Goal: Communication & Community: Ask a question

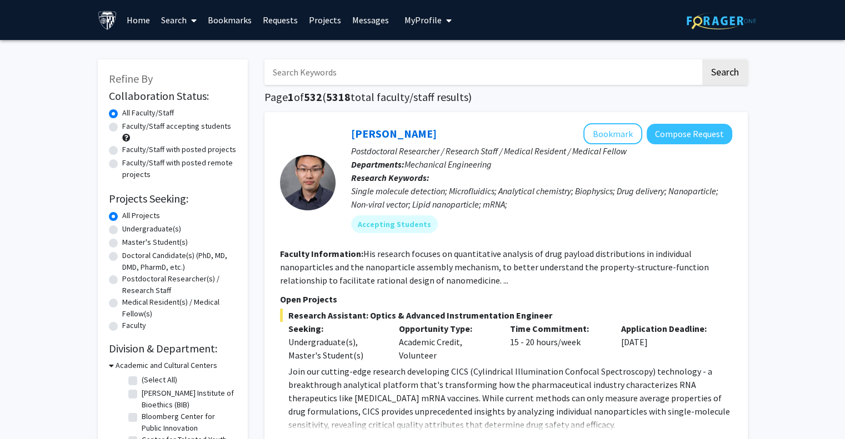
click at [202, 129] on label "Faculty/Staff accepting students" at bounding box center [176, 127] width 109 height 12
click at [129, 128] on input "Faculty/Staff accepting students" at bounding box center [125, 124] width 7 height 7
radio input "true"
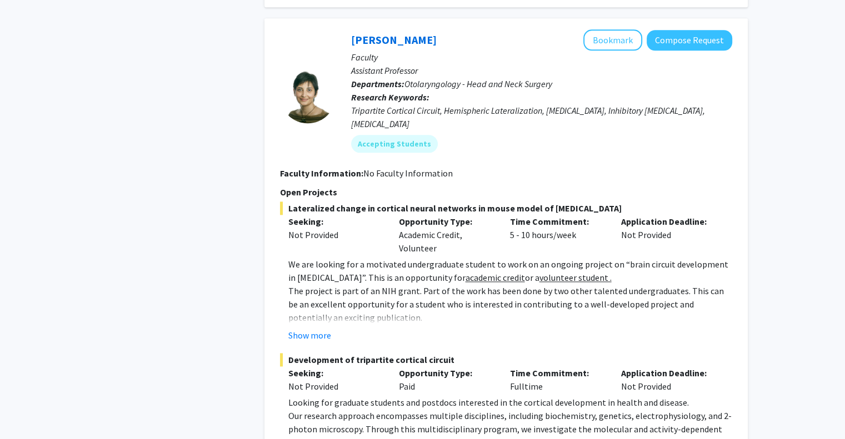
scroll to position [1381, 0]
click at [323, 328] on button "Show more" at bounding box center [309, 334] width 43 height 13
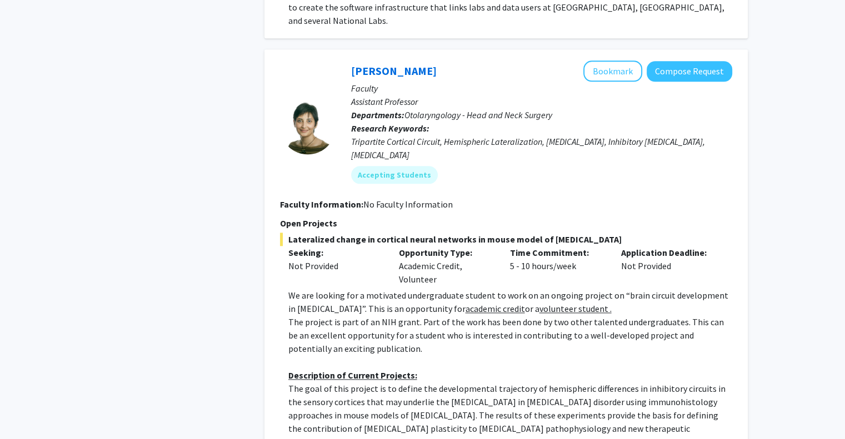
scroll to position [1346, 0]
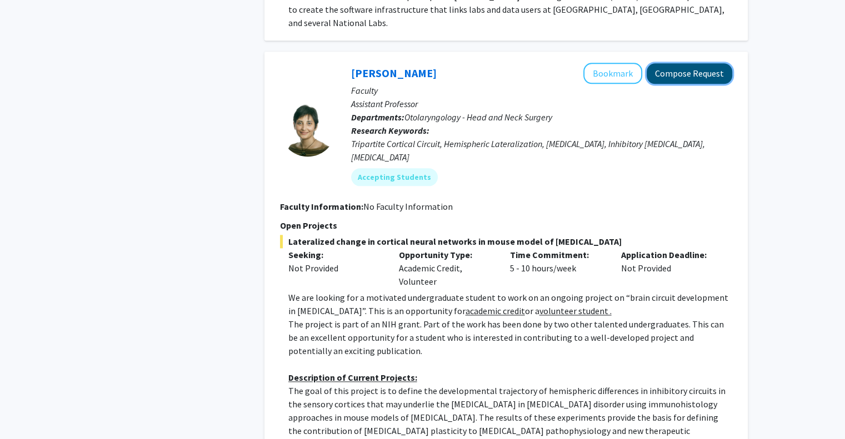
click at [712, 63] on button "Compose Request" at bounding box center [690, 73] width 86 height 21
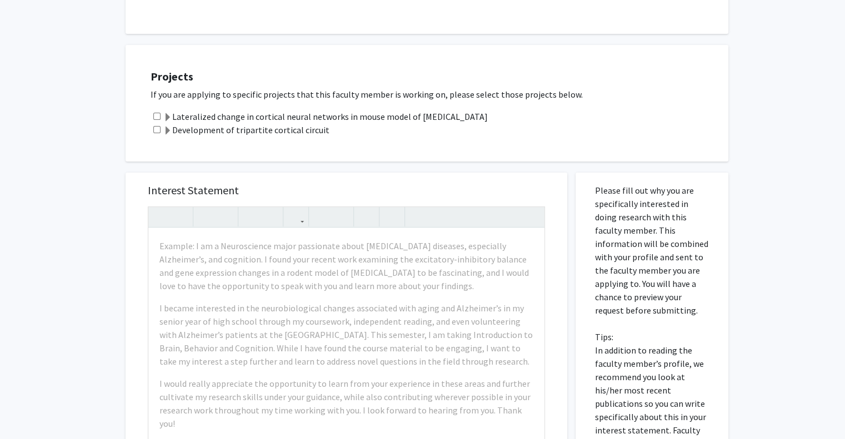
scroll to position [167, 0]
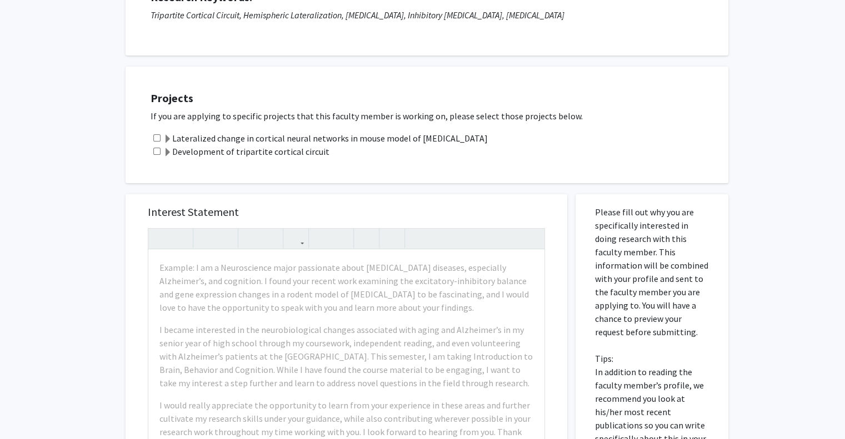
click at [166, 136] on span at bounding box center [167, 139] width 9 height 9
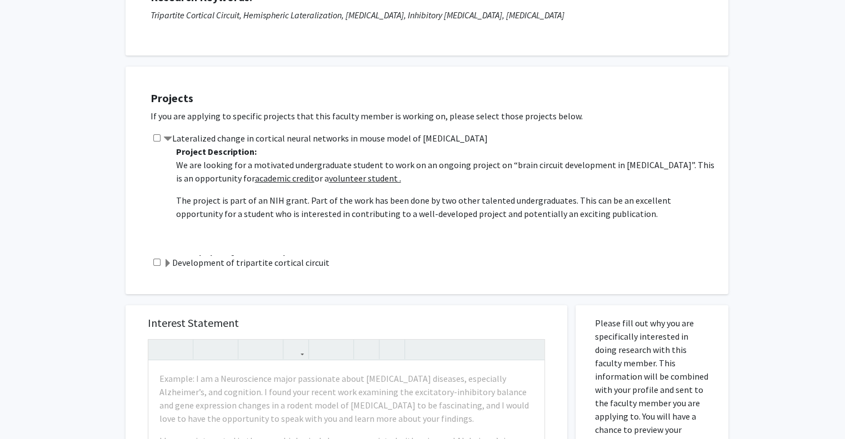
click at [166, 264] on span at bounding box center [167, 263] width 9 height 9
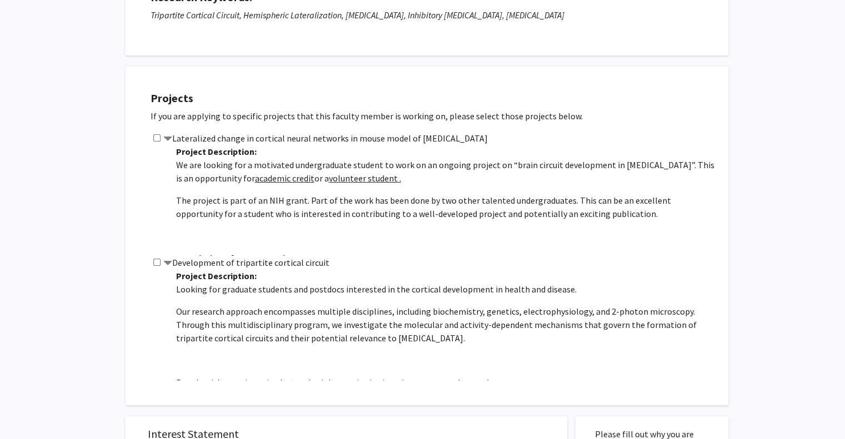
click at [166, 264] on span at bounding box center [167, 263] width 9 height 9
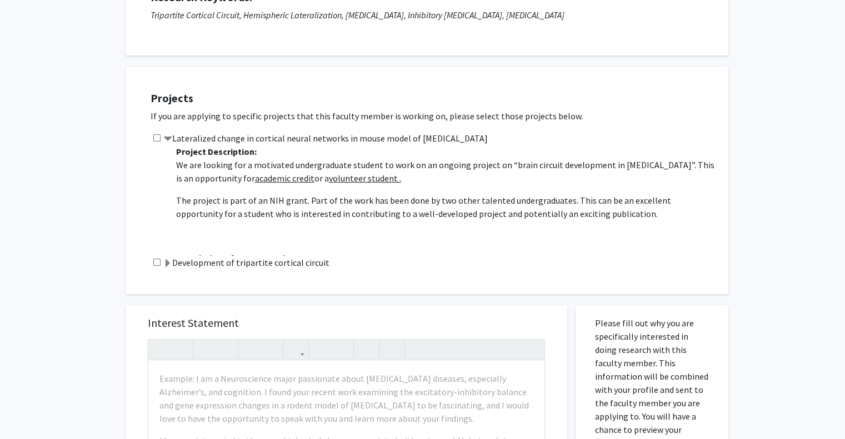
click at [160, 142] on div "Lateralized change in cortical neural networks in mouse model of [MEDICAL_DATA]…" at bounding box center [434, 194] width 567 height 124
click at [154, 137] on input "checkbox" at bounding box center [156, 137] width 7 height 7
checkbox input "true"
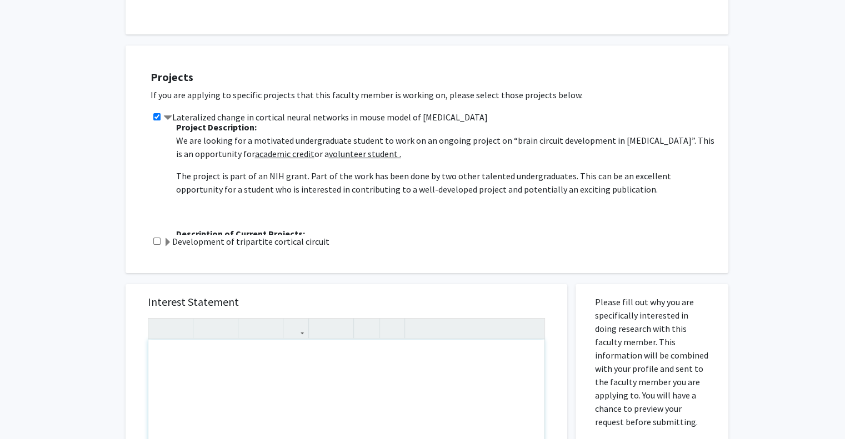
scroll to position [0, 0]
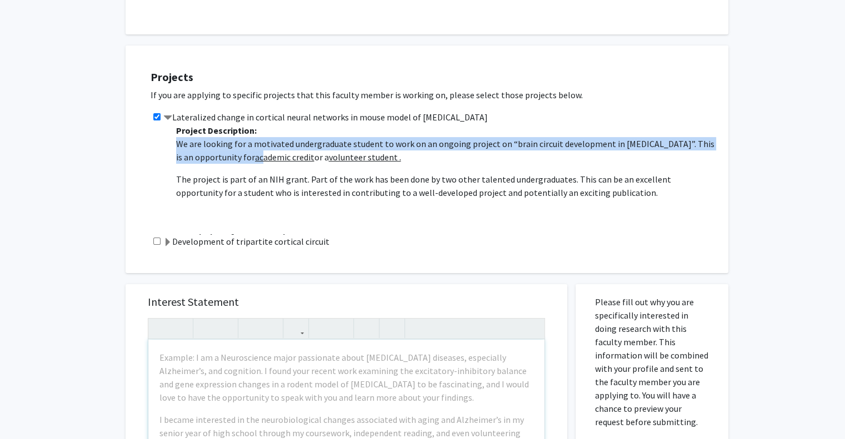
drag, startPoint x: 171, startPoint y: 141, endPoint x: 242, endPoint y: 158, distance: 72.6
click at [242, 158] on div "Project Description: We are looking for a motivated undergraduate student to wo…" at bounding box center [442, 179] width 550 height 111
click at [255, 158] on u "academic credit" at bounding box center [284, 157] width 59 height 11
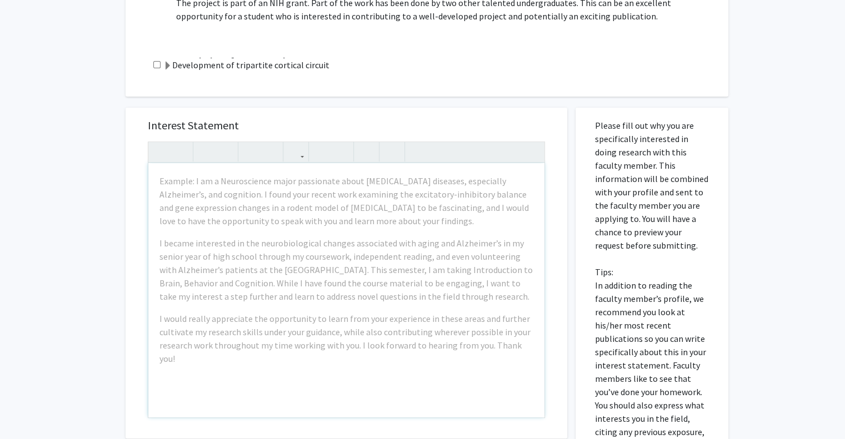
scroll to position [382, 0]
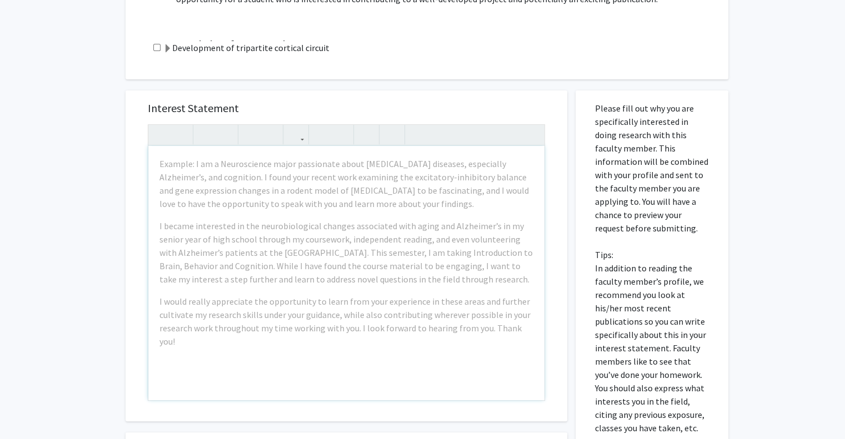
click at [67, 257] on div "All Requests Request for [PERSON_NAME] Request for [PERSON_NAME] Departments: O…" at bounding box center [422, 132] width 845 height 948
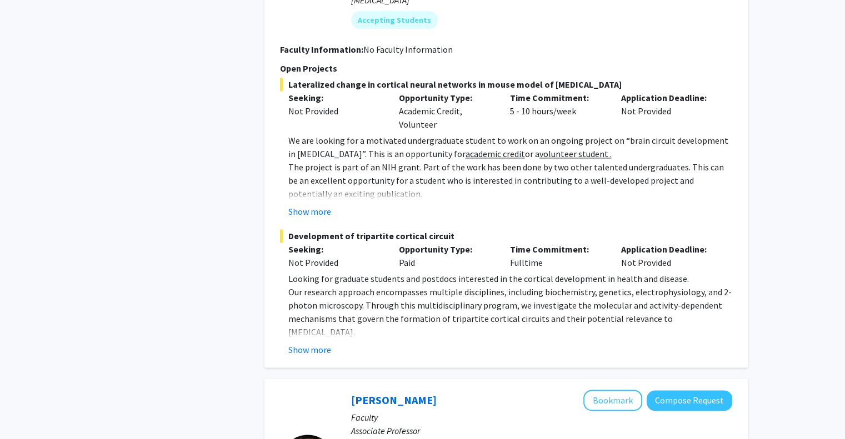
scroll to position [1486, 0]
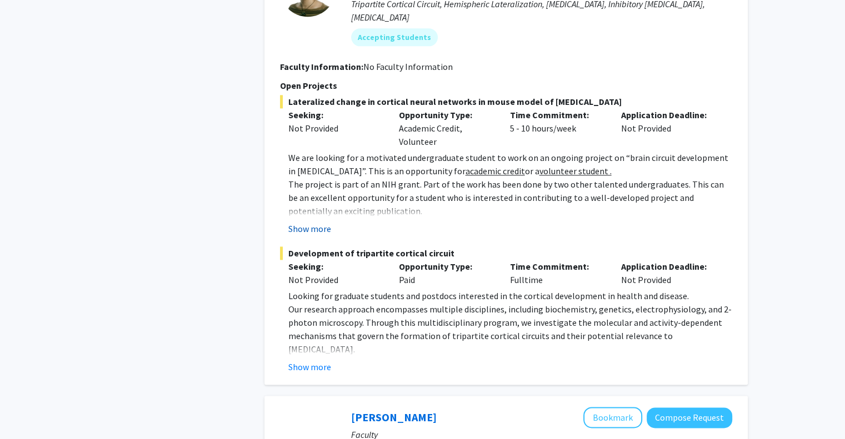
click at [313, 222] on button "Show more" at bounding box center [309, 228] width 43 height 13
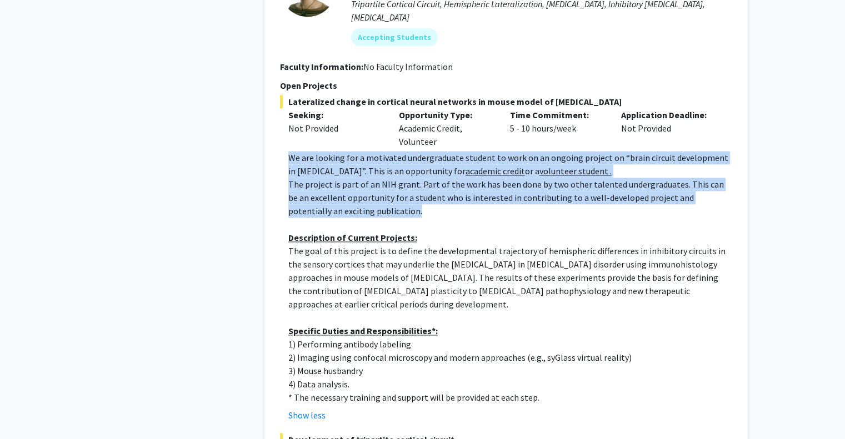
drag, startPoint x: 290, startPoint y: 117, endPoint x: 374, endPoint y: 164, distance: 96.5
click at [374, 164] on div "We are looking for a motivated undergraduate student to work on an ongoing proj…" at bounding box center [510, 277] width 444 height 253
copy div "We are looking for a motivated undergraduate student to work on an ongoing proj…"
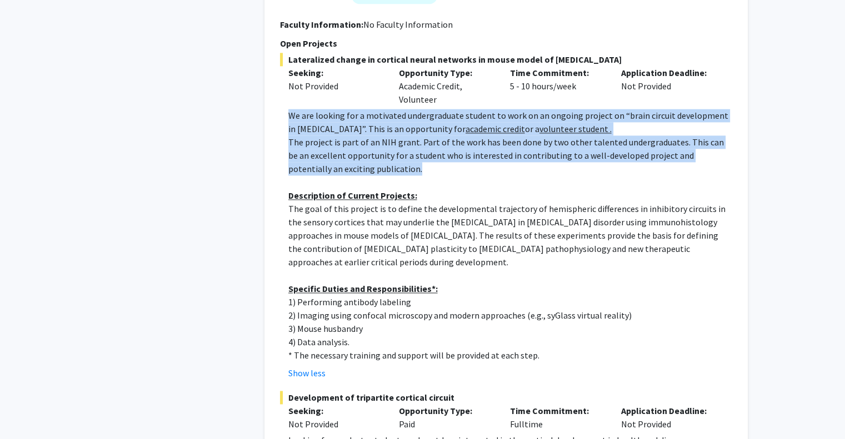
scroll to position [1530, 0]
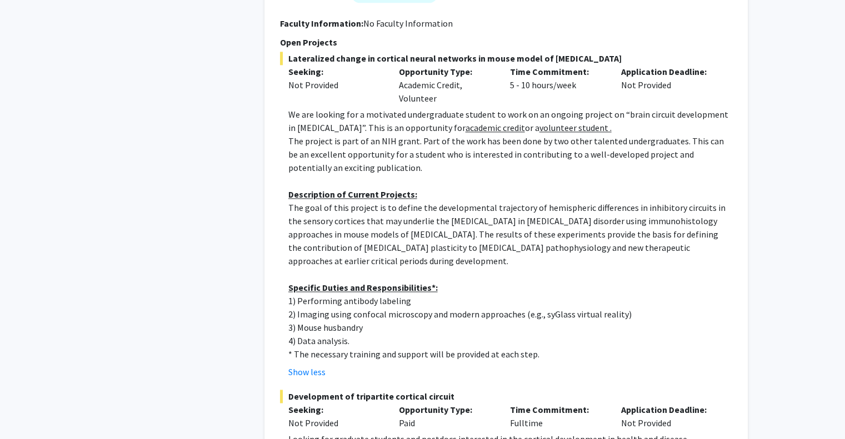
click at [369, 201] on p "The goal of this project is to define the developmental trajectory of hemispher…" at bounding box center [510, 234] width 444 height 67
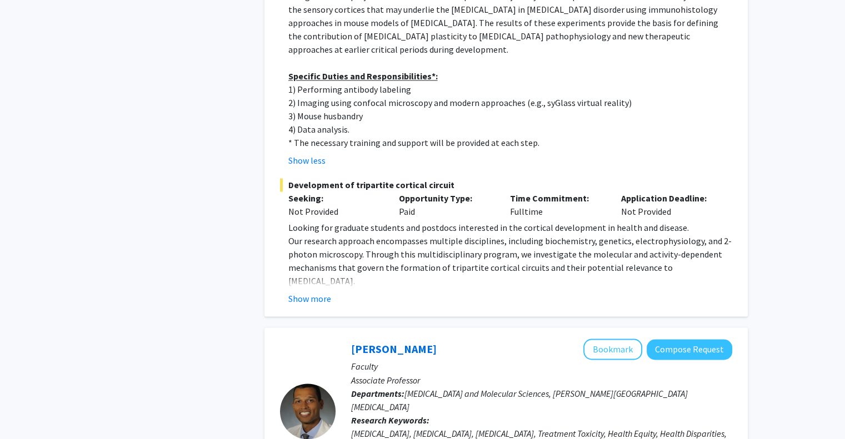
scroll to position [1742, 0]
click at [308, 292] on button "Show more" at bounding box center [309, 298] width 43 height 13
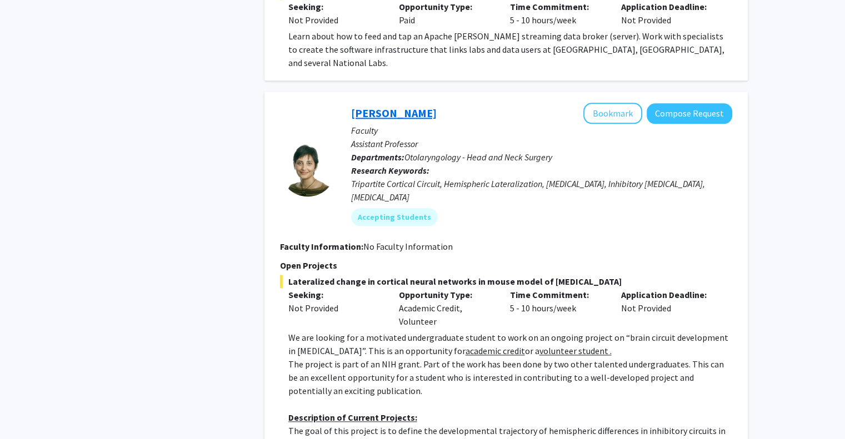
scroll to position [1309, 0]
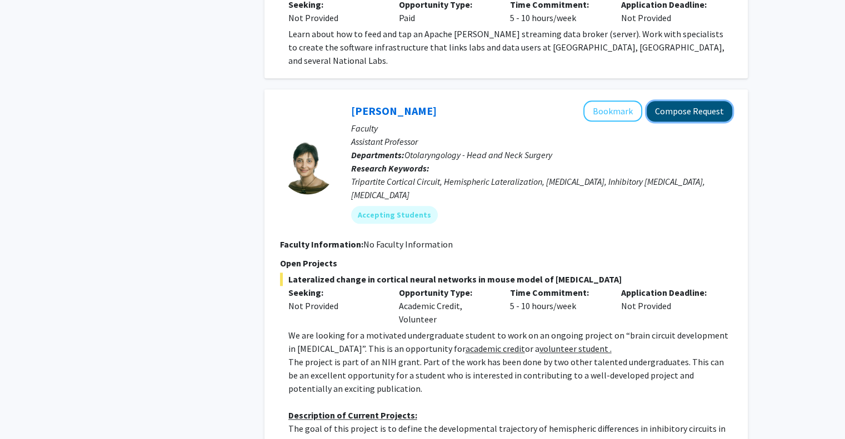
click at [684, 101] on button "Compose Request" at bounding box center [690, 111] width 86 height 21
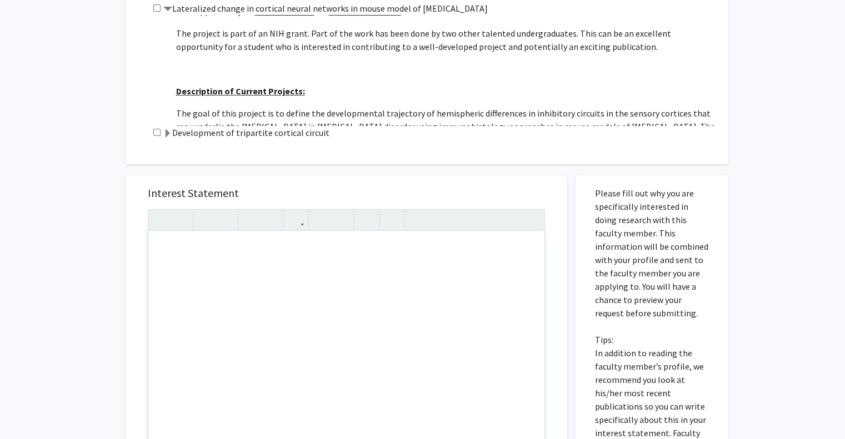
scroll to position [271, 0]
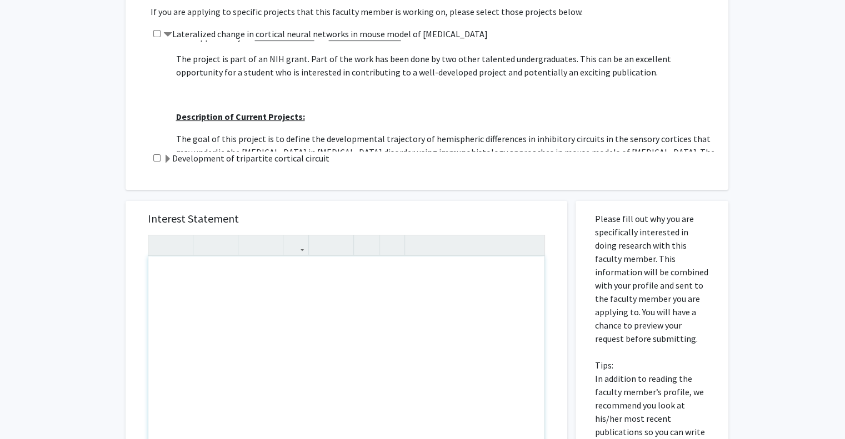
click at [401, 292] on div "Note to users with screen readers: Please press Alt+0 or Option+0 to deactivate…" at bounding box center [346, 384] width 396 height 254
type textarea "<p>Hi,&nbsp;</p>"
click at [74, 295] on div "All Requests Request for [PERSON_NAME] Request for [PERSON_NAME] Departments: O…" at bounding box center [422, 243] width 845 height 948
click at [216, 309] on div "Note to users with screen readers: Please press Alt+0 or Option+0 to deactivate…" at bounding box center [346, 384] width 396 height 254
type textarea "I am a ChemBE student highly interested in this projec"
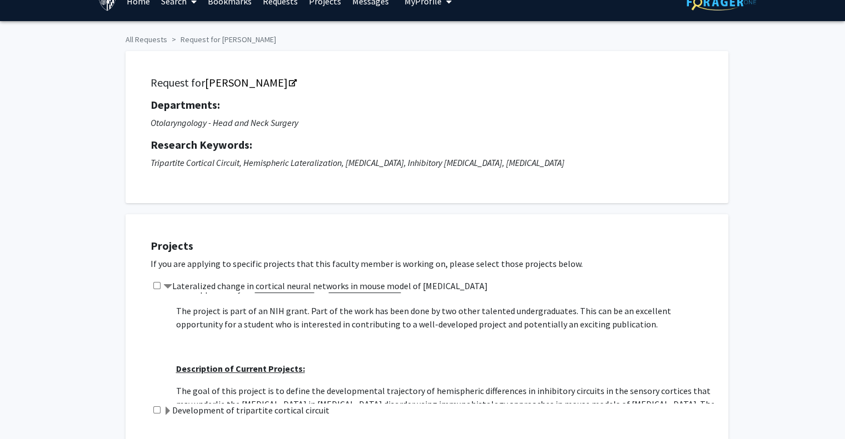
scroll to position [0, 0]
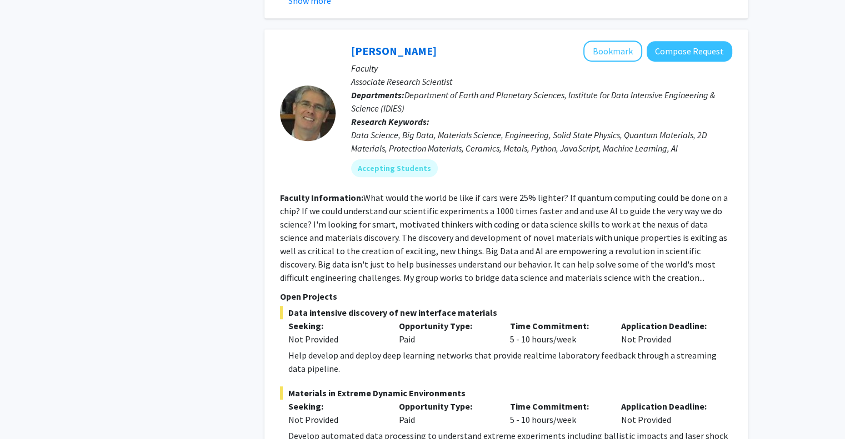
scroll to position [743, 0]
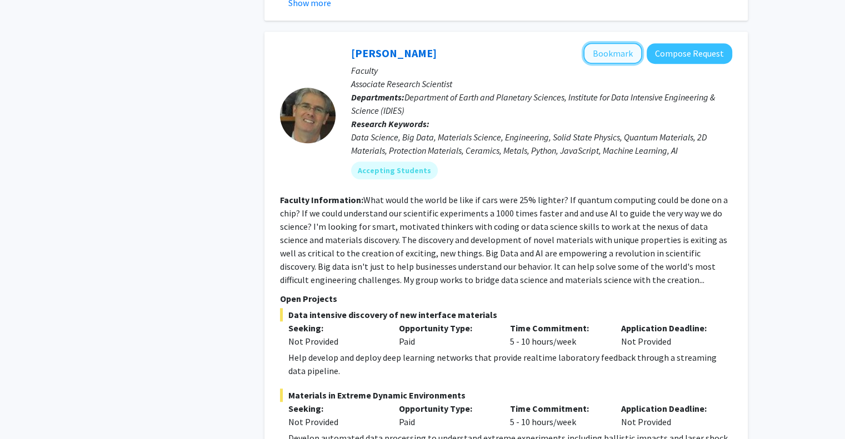
click at [618, 44] on button "Bookmark" at bounding box center [612, 53] width 59 height 21
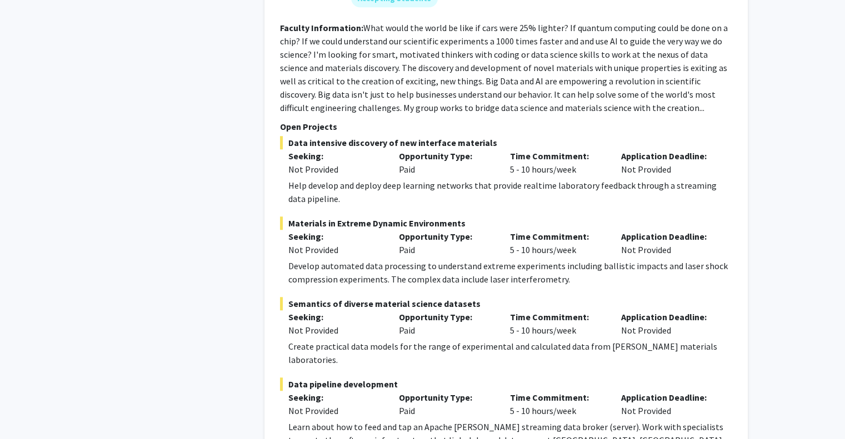
scroll to position [915, 0]
click at [278, 27] on div "✓ Bookmarked [PERSON_NAME] Remove Bookmark Compose Request Faculty Associate Re…" at bounding box center [505, 165] width 483 height 612
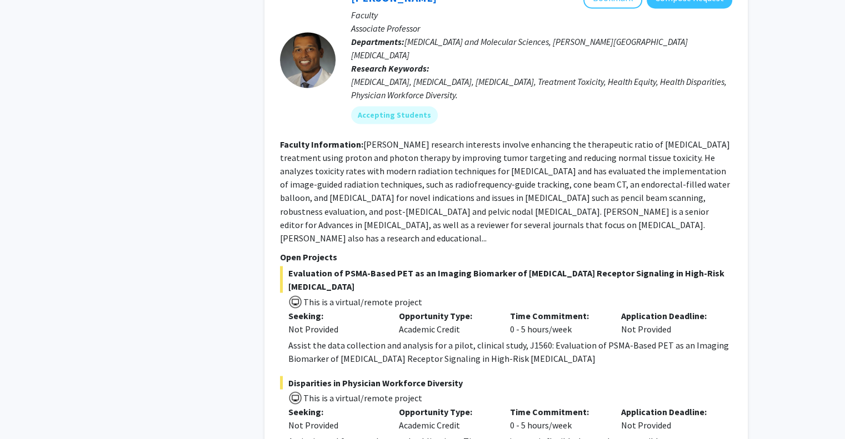
scroll to position [1912, 0]
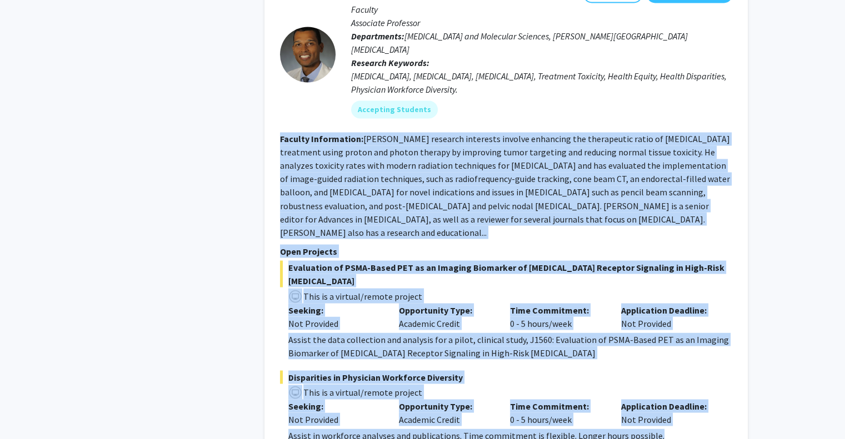
drag, startPoint x: 277, startPoint y: 77, endPoint x: 683, endPoint y: 368, distance: 498.8
click at [683, 368] on div "[PERSON_NAME] Bookmark Compose Request Faculty Associate Professor Departments:…" at bounding box center [505, 212] width 483 height 483
copy fg-search-faculty "Loremip Dolorsitame: Co. Adipisc'e seddoeiu temporinc utlabor etdolorem ali eni…"
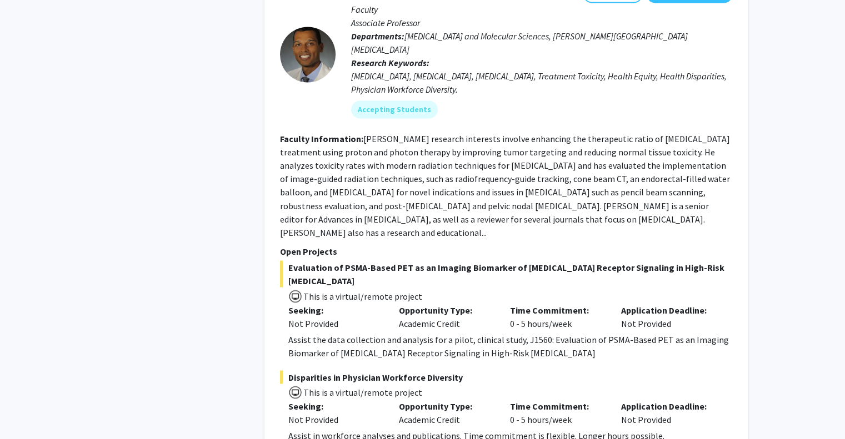
click at [682, 164] on fg-read-more "[PERSON_NAME] research interests involve enhancing the therapeutic ratio of [ME…" at bounding box center [505, 185] width 450 height 104
click at [384, 147] on fg-read-more "[PERSON_NAME] research interests involve enhancing the therapeutic ratio of [ME…" at bounding box center [505, 185] width 450 height 104
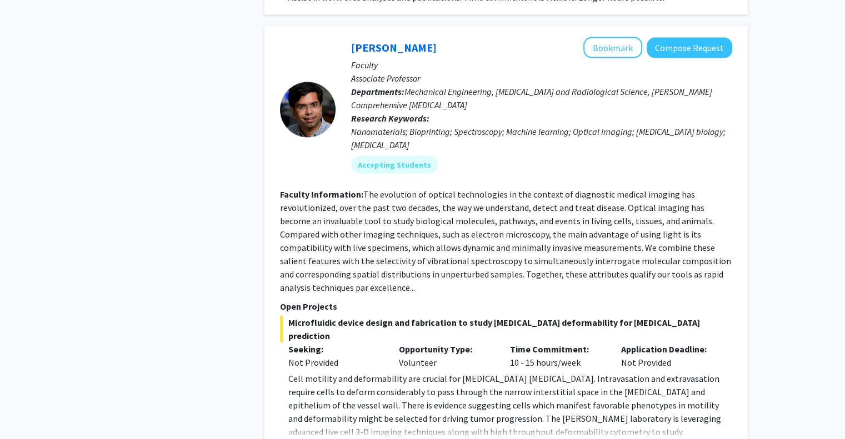
scroll to position [2355, 0]
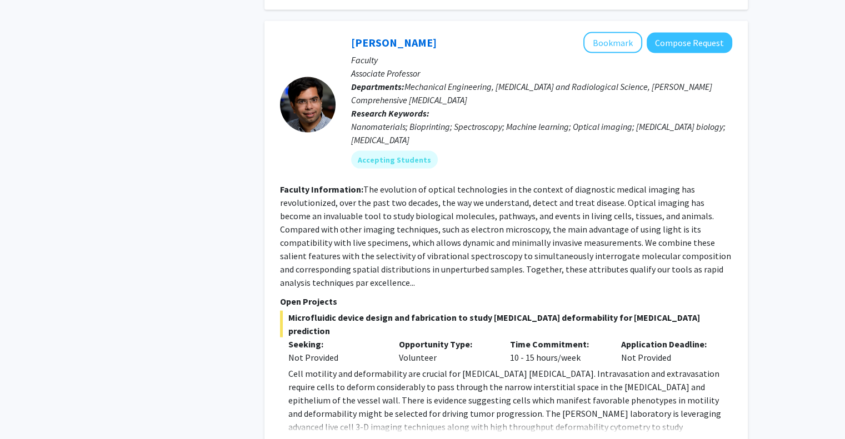
click at [309, 438] on button "Show more" at bounding box center [309, 444] width 43 height 13
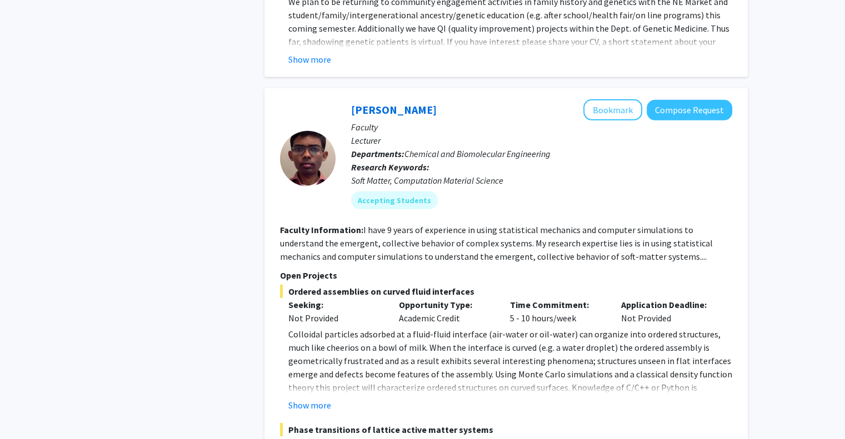
scroll to position [3425, 0]
click at [313, 398] on button "Show more" at bounding box center [309, 404] width 43 height 13
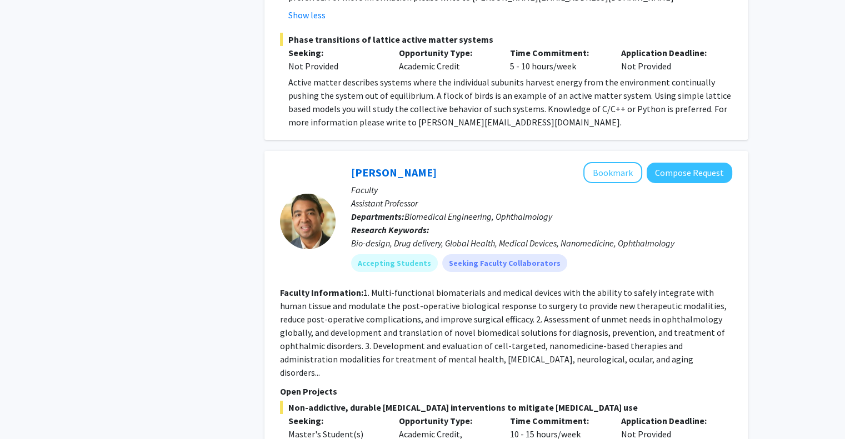
scroll to position [3840, 0]
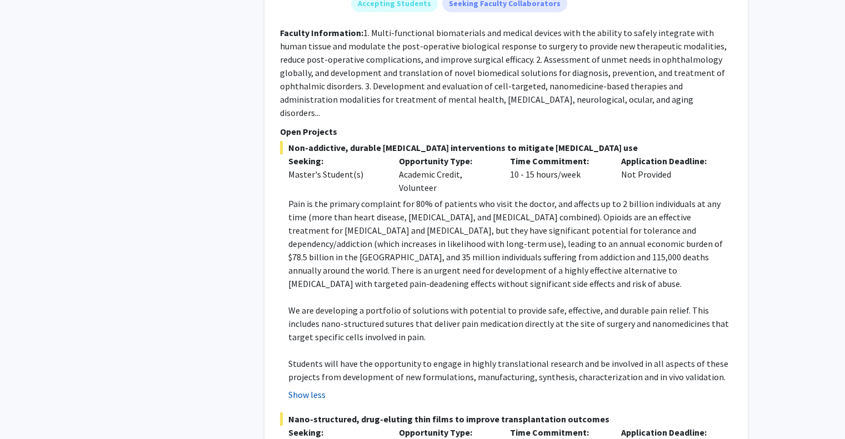
scroll to position [4090, 0]
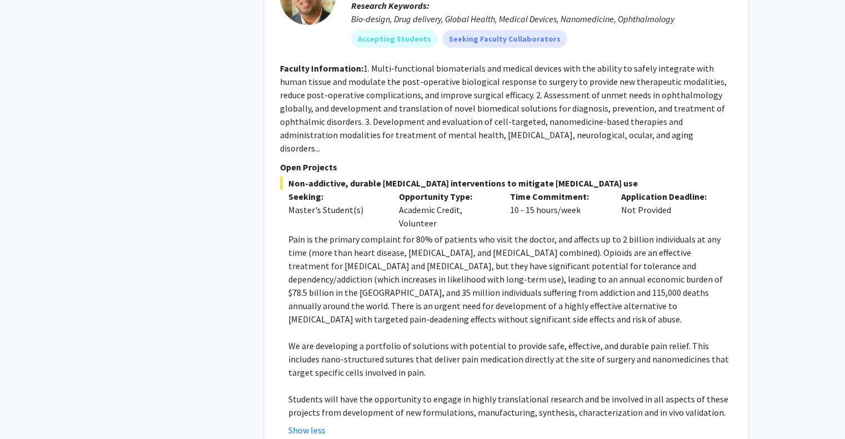
scroll to position [3860, 0]
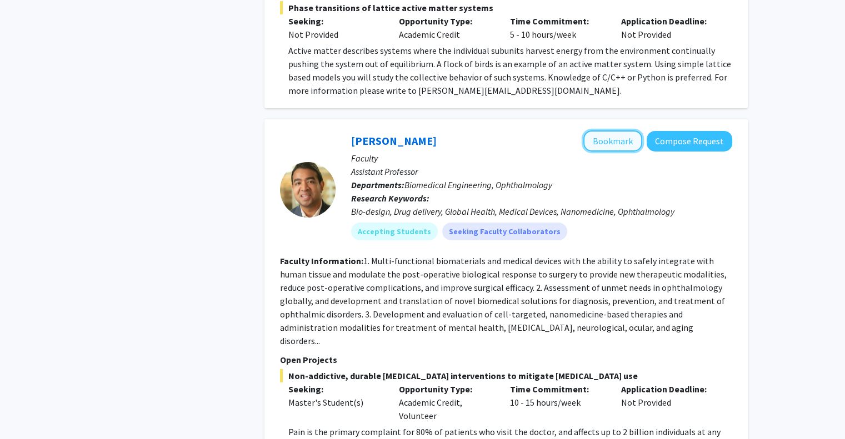
click at [620, 131] on button "Bookmark" at bounding box center [612, 141] width 59 height 21
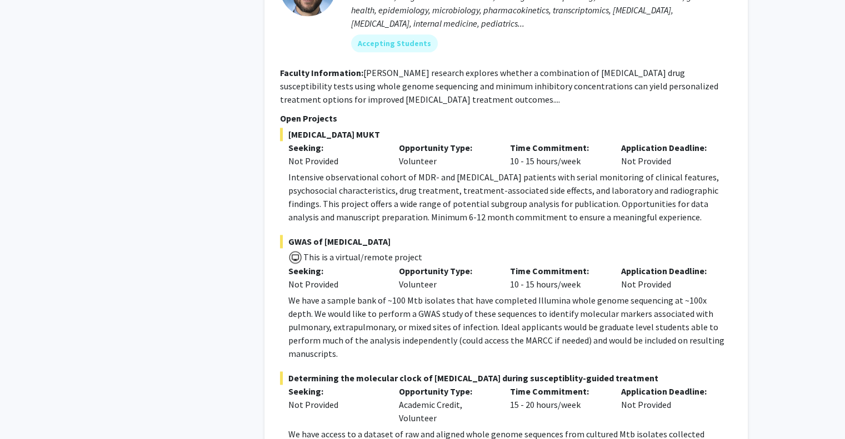
scroll to position [5749, 0]
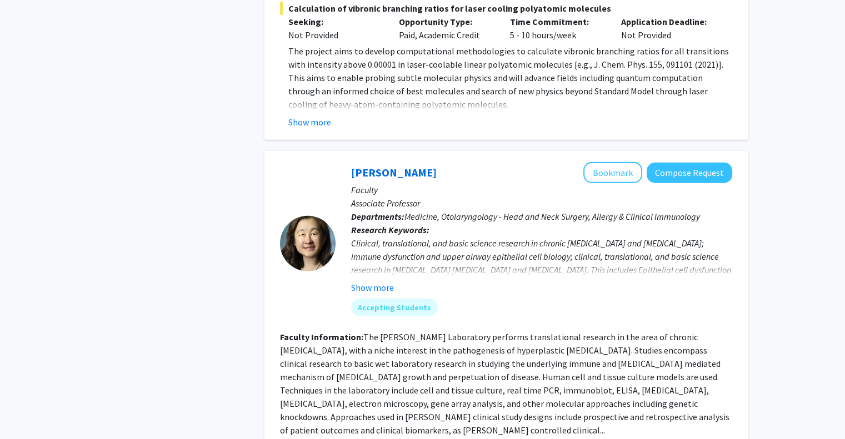
scroll to position [2674, 0]
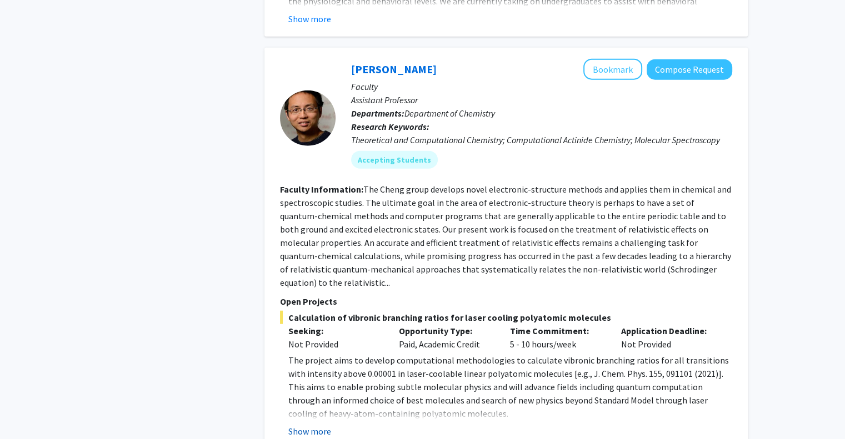
click at [320, 425] on button "Show more" at bounding box center [309, 431] width 43 height 13
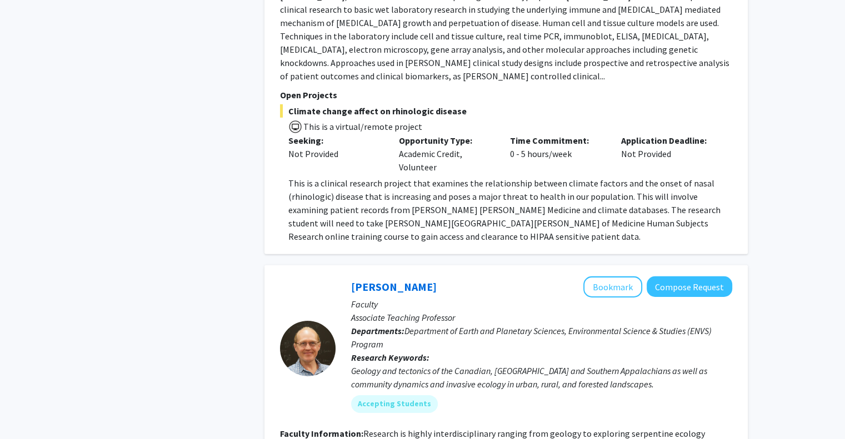
scroll to position [3419, 0]
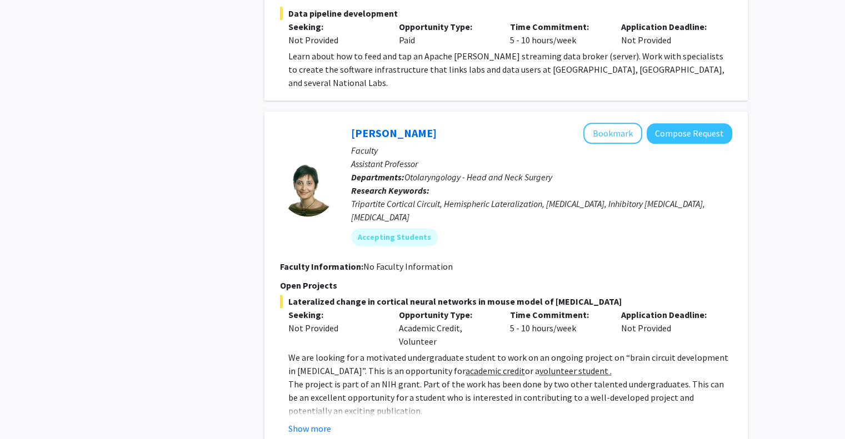
scroll to position [1402, 0]
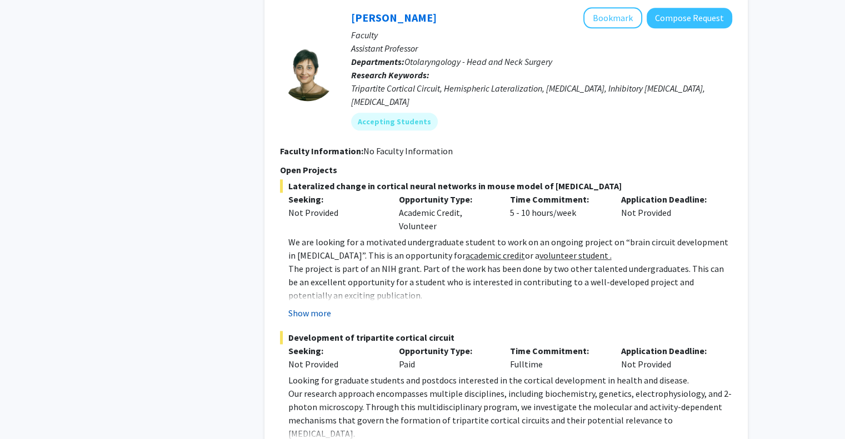
click at [302, 307] on button "Show more" at bounding box center [309, 313] width 43 height 13
